Goal: Task Accomplishment & Management: Use online tool/utility

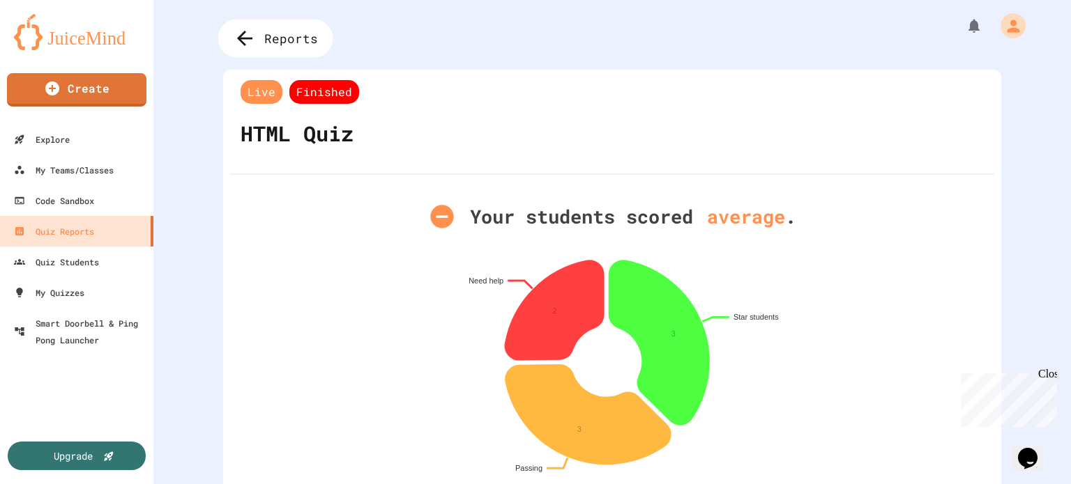
click at [250, 44] on icon at bounding box center [245, 38] width 23 height 23
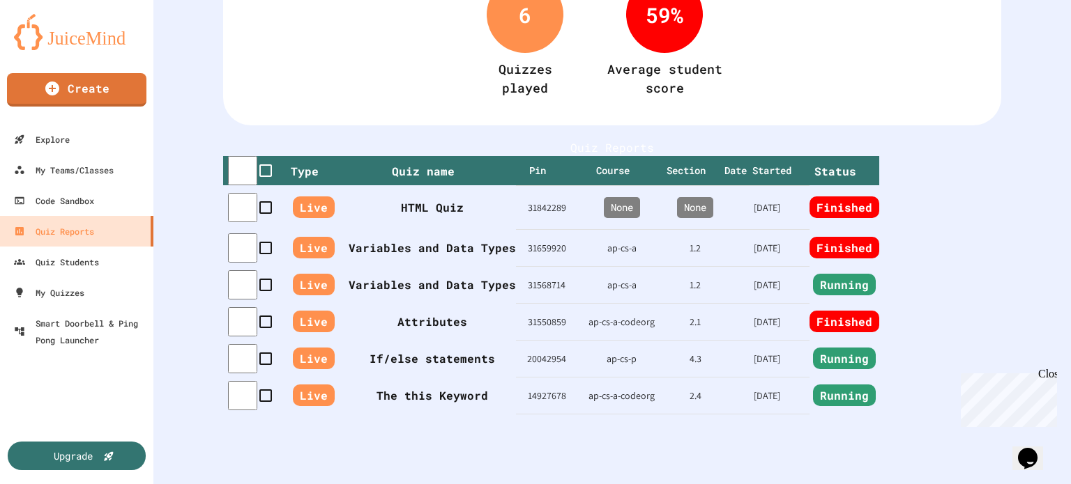
scroll to position [222, 0]
click at [351, 340] on th "If/else statements" at bounding box center [432, 358] width 167 height 37
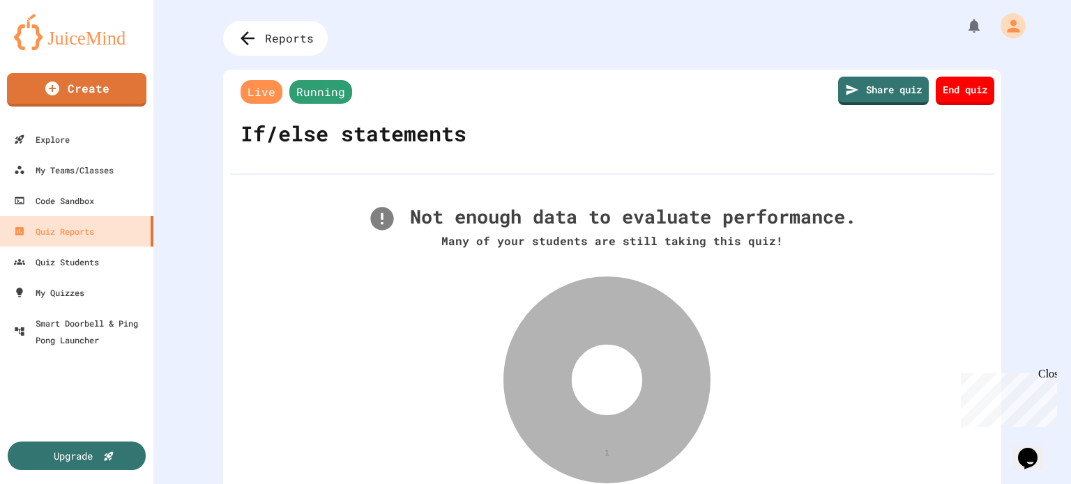
scroll to position [410, 0]
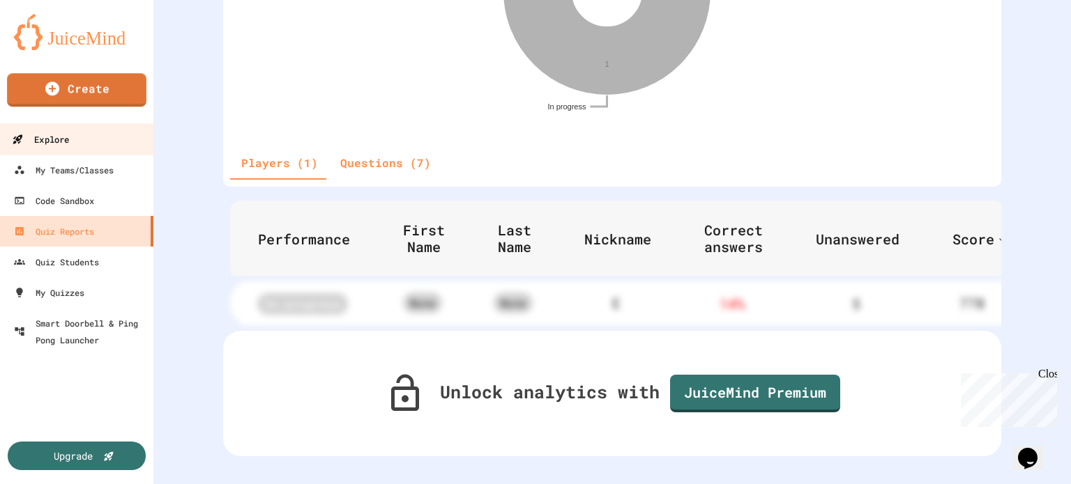
drag, startPoint x: 69, startPoint y: 136, endPoint x: 60, endPoint y: 126, distance: 13.3
click at [68, 136] on div "Explore" at bounding box center [40, 139] width 57 height 17
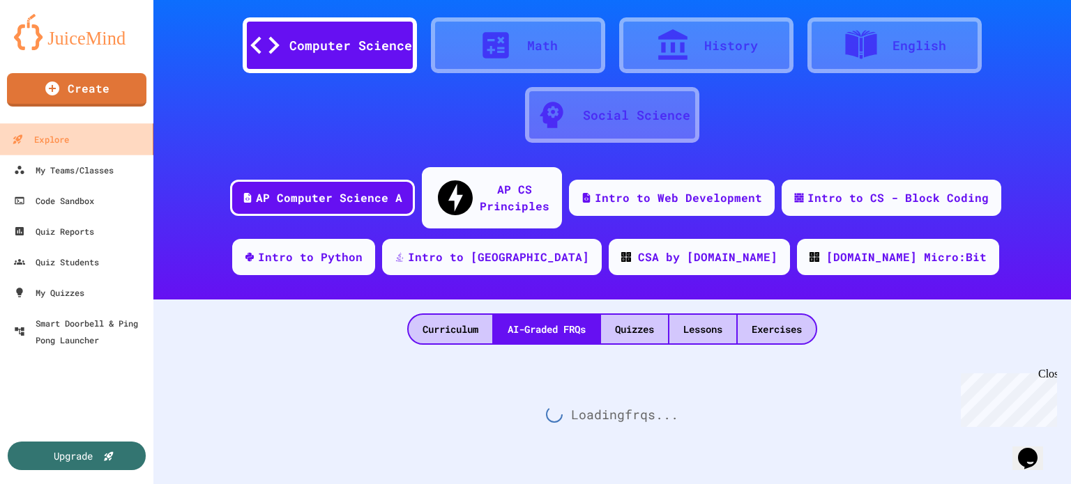
scroll to position [26, 0]
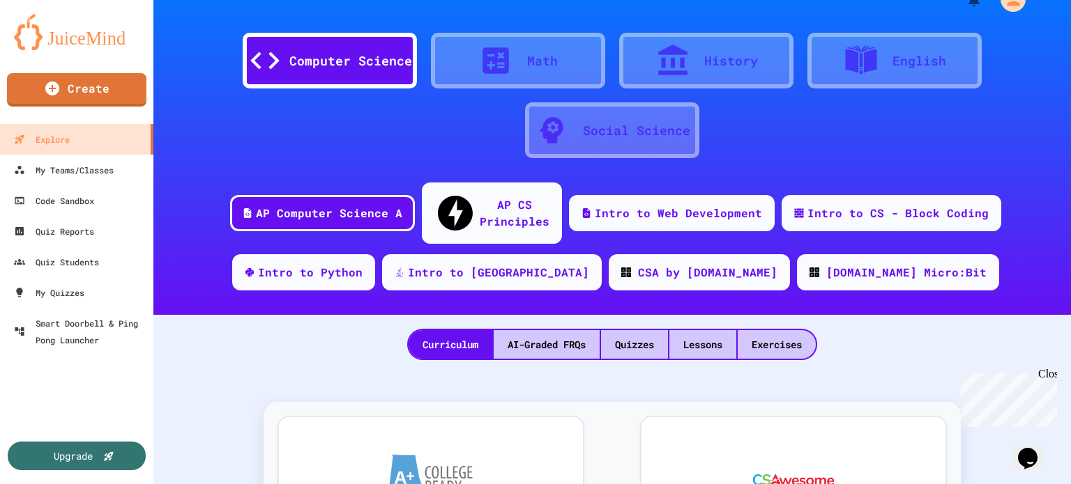
click at [660, 77] on icon at bounding box center [672, 60] width 35 height 35
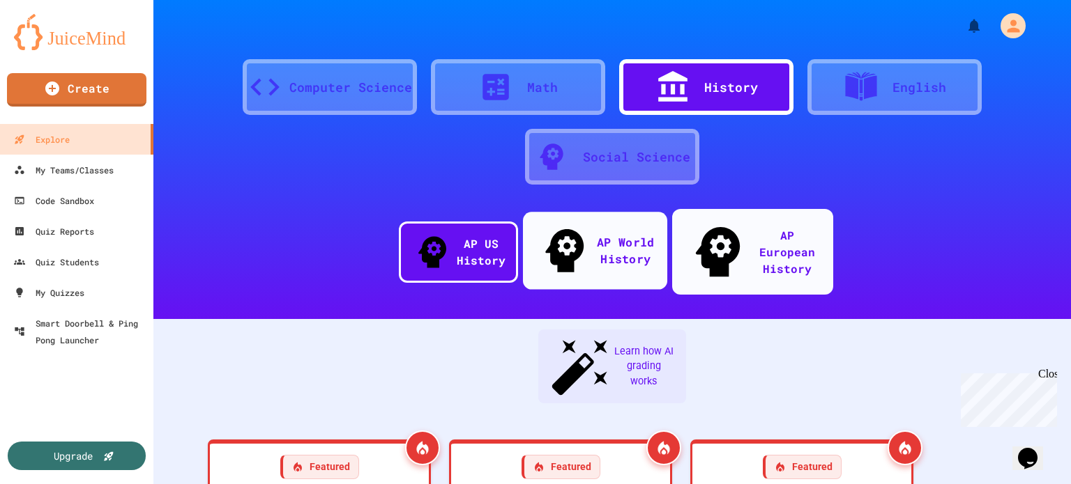
scroll to position [232, 0]
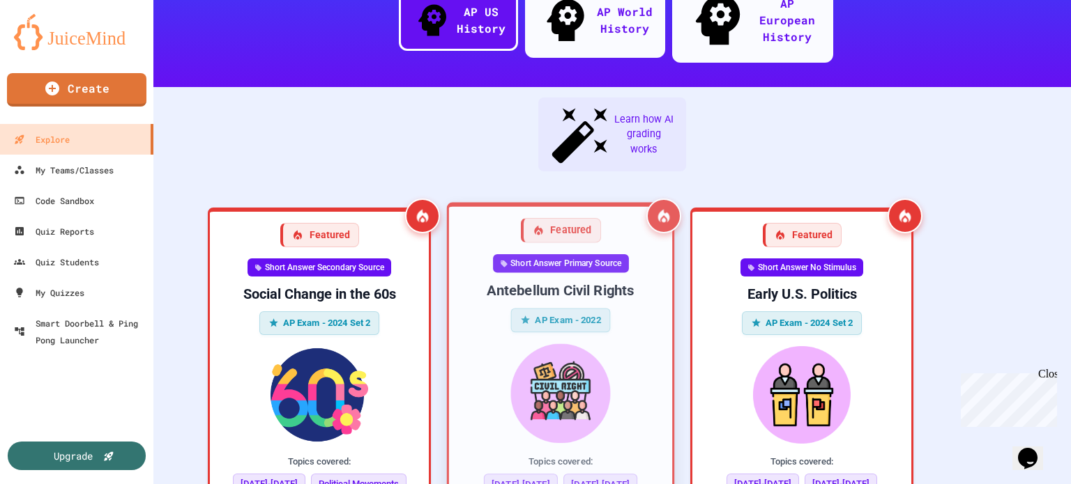
click at [564, 282] on div "Antebellum Civil Rights" at bounding box center [560, 291] width 201 height 19
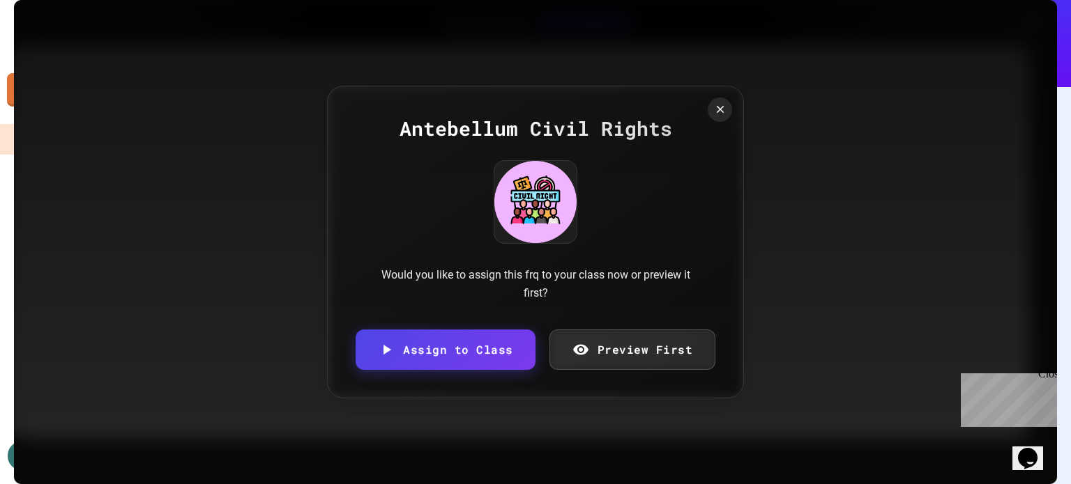
click at [608, 342] on link "Preview First" at bounding box center [632, 350] width 167 height 40
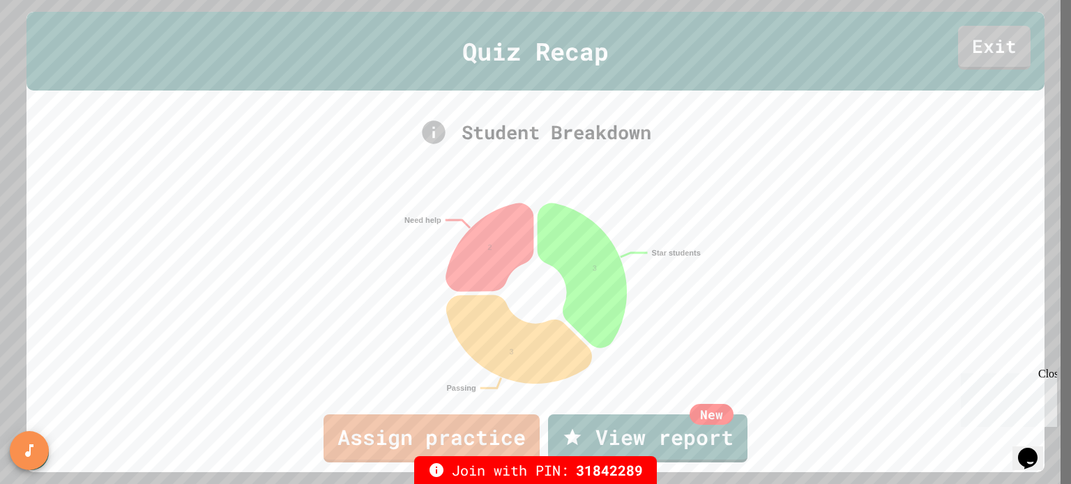
scroll to position [8, 0]
click at [968, 38] on link "Exit" at bounding box center [994, 47] width 72 height 46
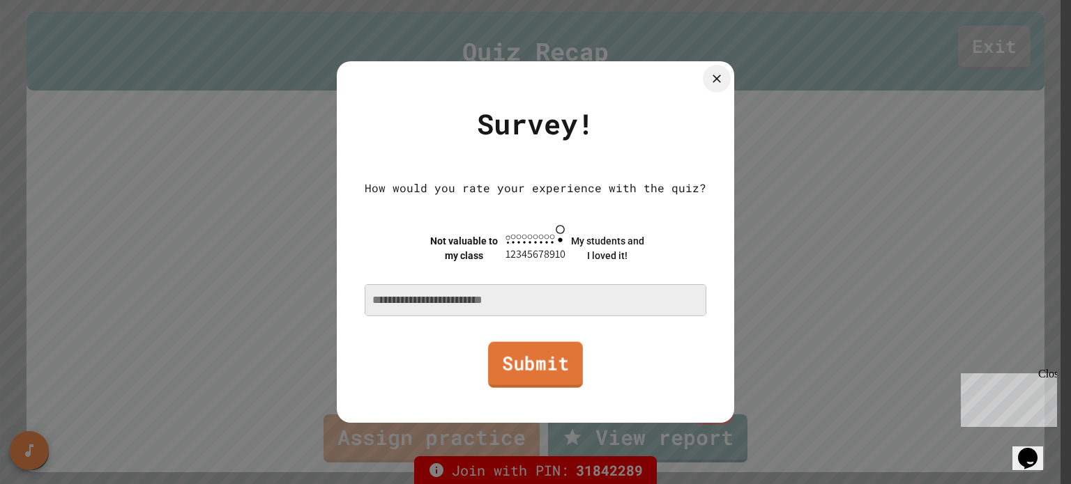
click at [549, 370] on link "Submit" at bounding box center [535, 365] width 95 height 46
type textarea "*"
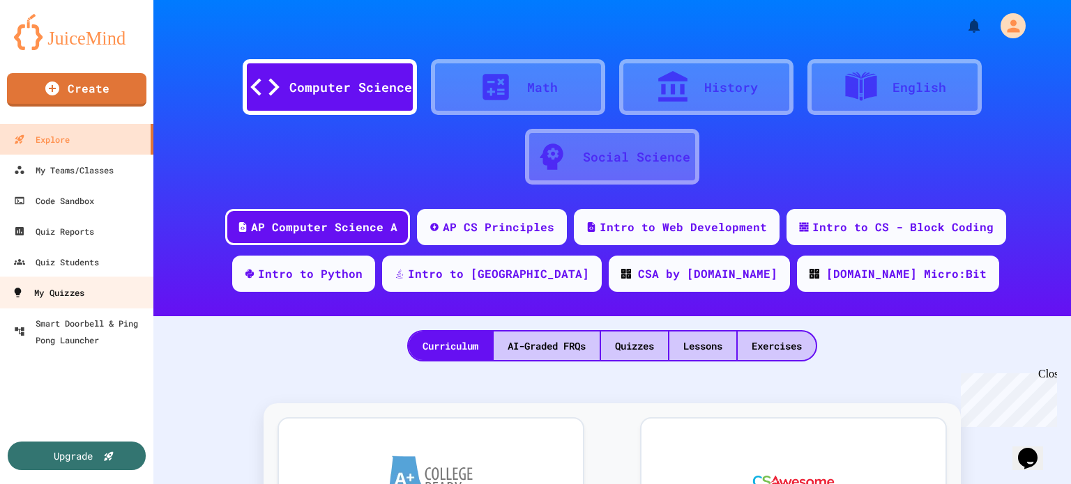
click at [58, 288] on div "My Quizzes" at bounding box center [48, 292] width 72 height 17
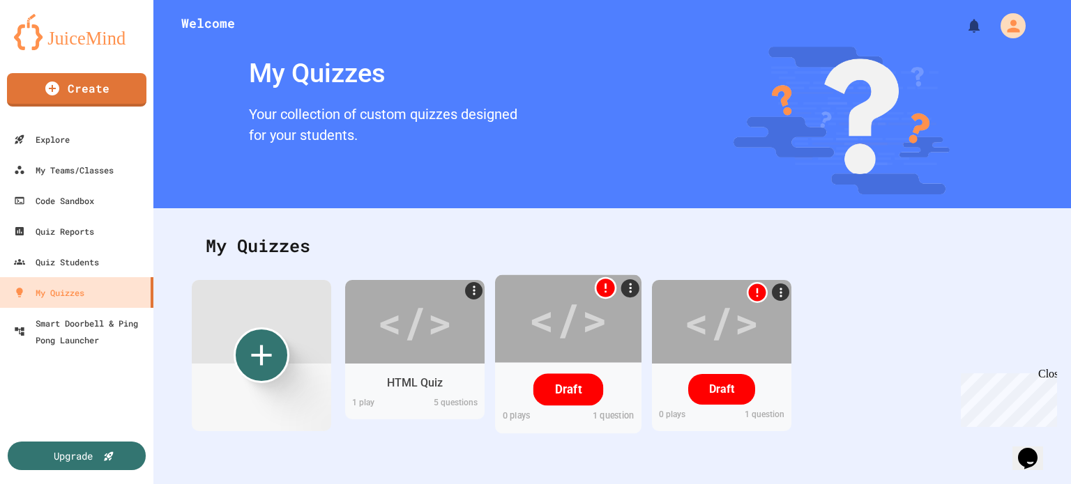
click at [623, 297] on div at bounding box center [568, 288] width 146 height 26
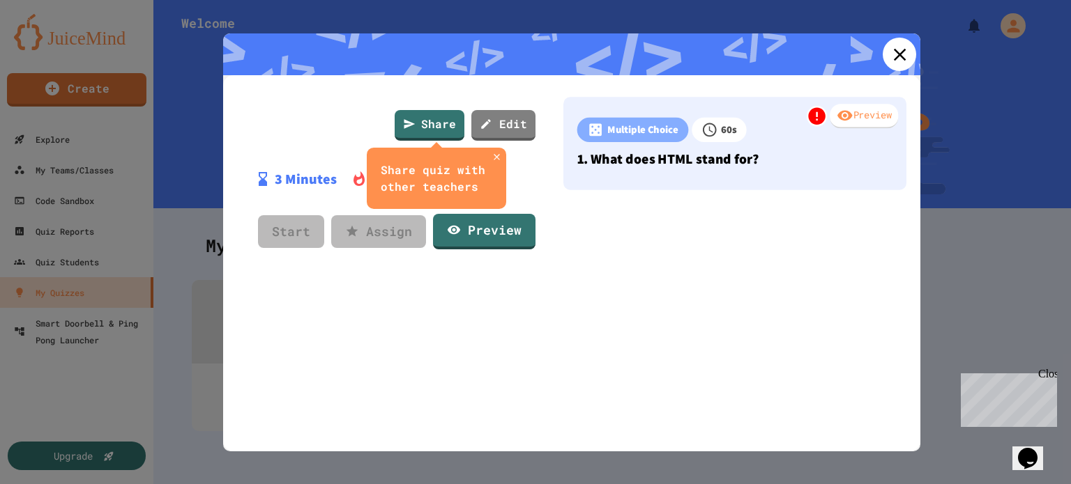
click at [889, 63] on icon at bounding box center [899, 54] width 21 height 21
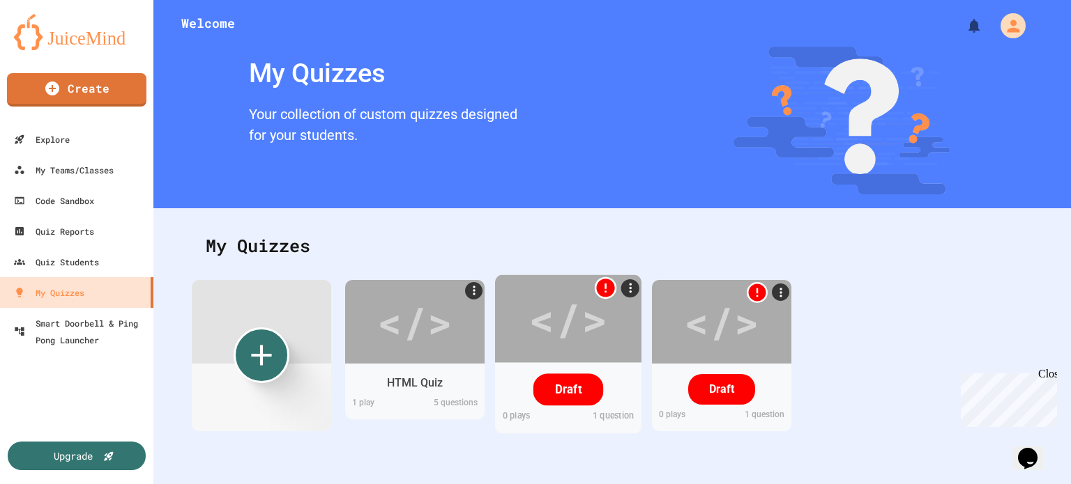
drag, startPoint x: 602, startPoint y: 366, endPoint x: 586, endPoint y: 353, distance: 20.8
click at [586, 353] on div "</>" at bounding box center [568, 319] width 146 height 88
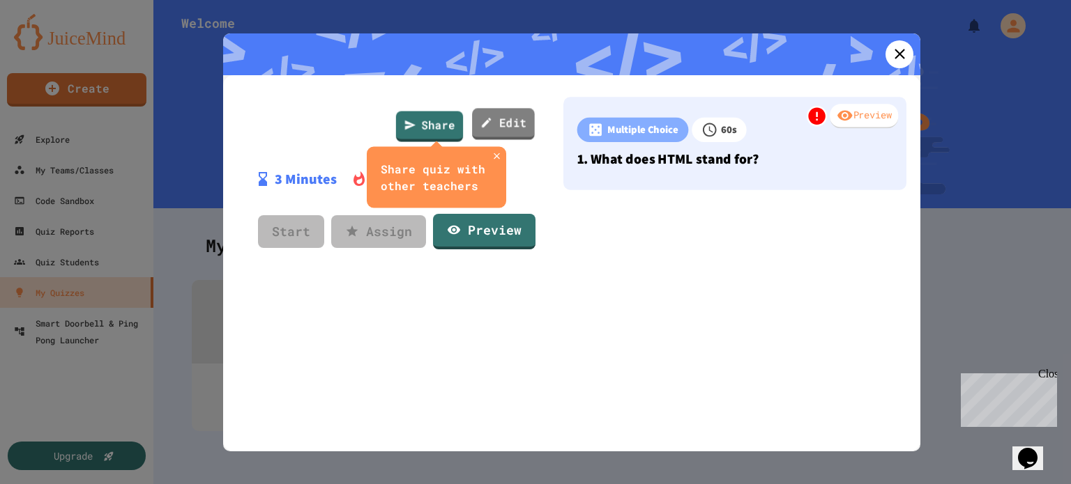
click at [507, 119] on link "Edit" at bounding box center [503, 123] width 63 height 31
